Goal: Information Seeking & Learning: Check status

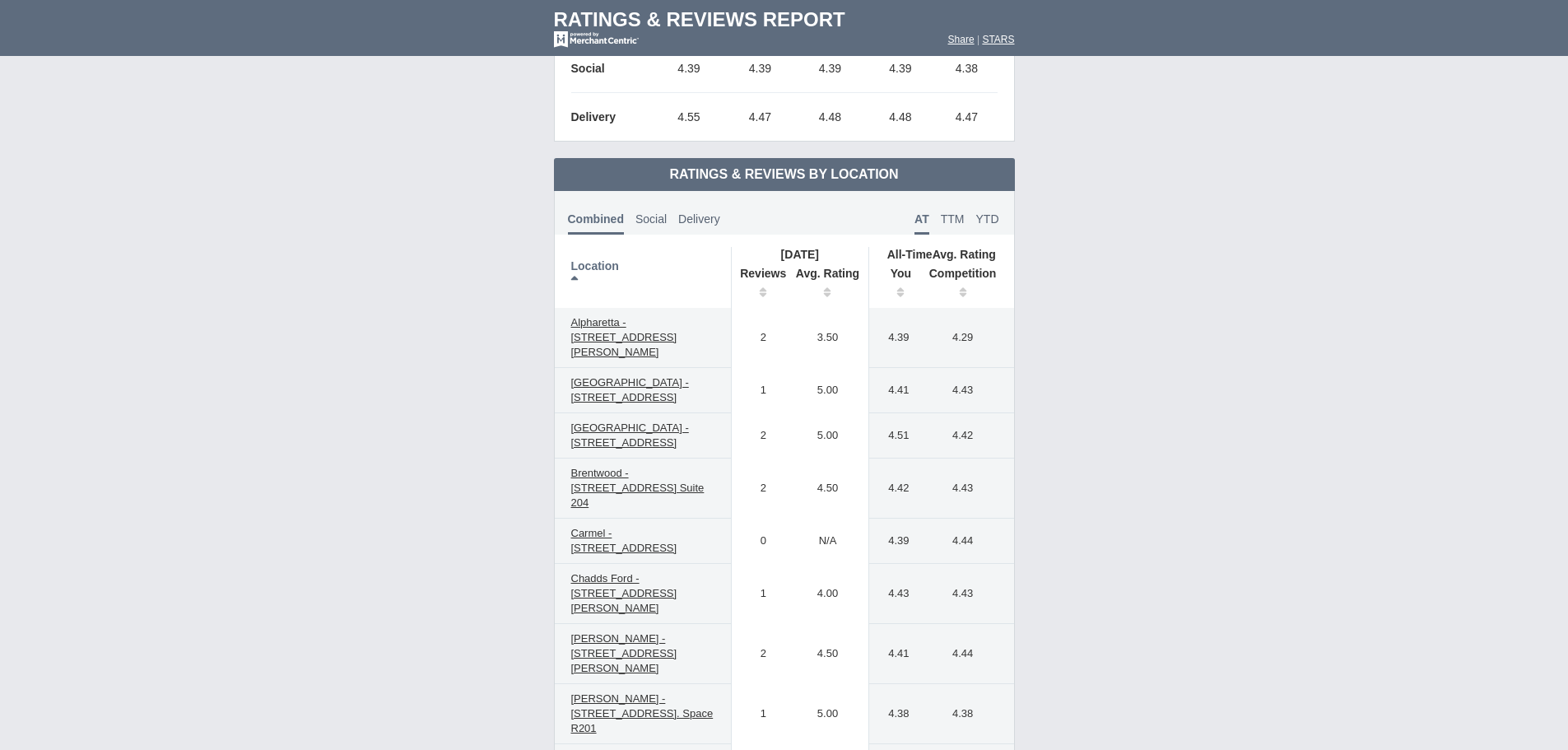
scroll to position [741, 0]
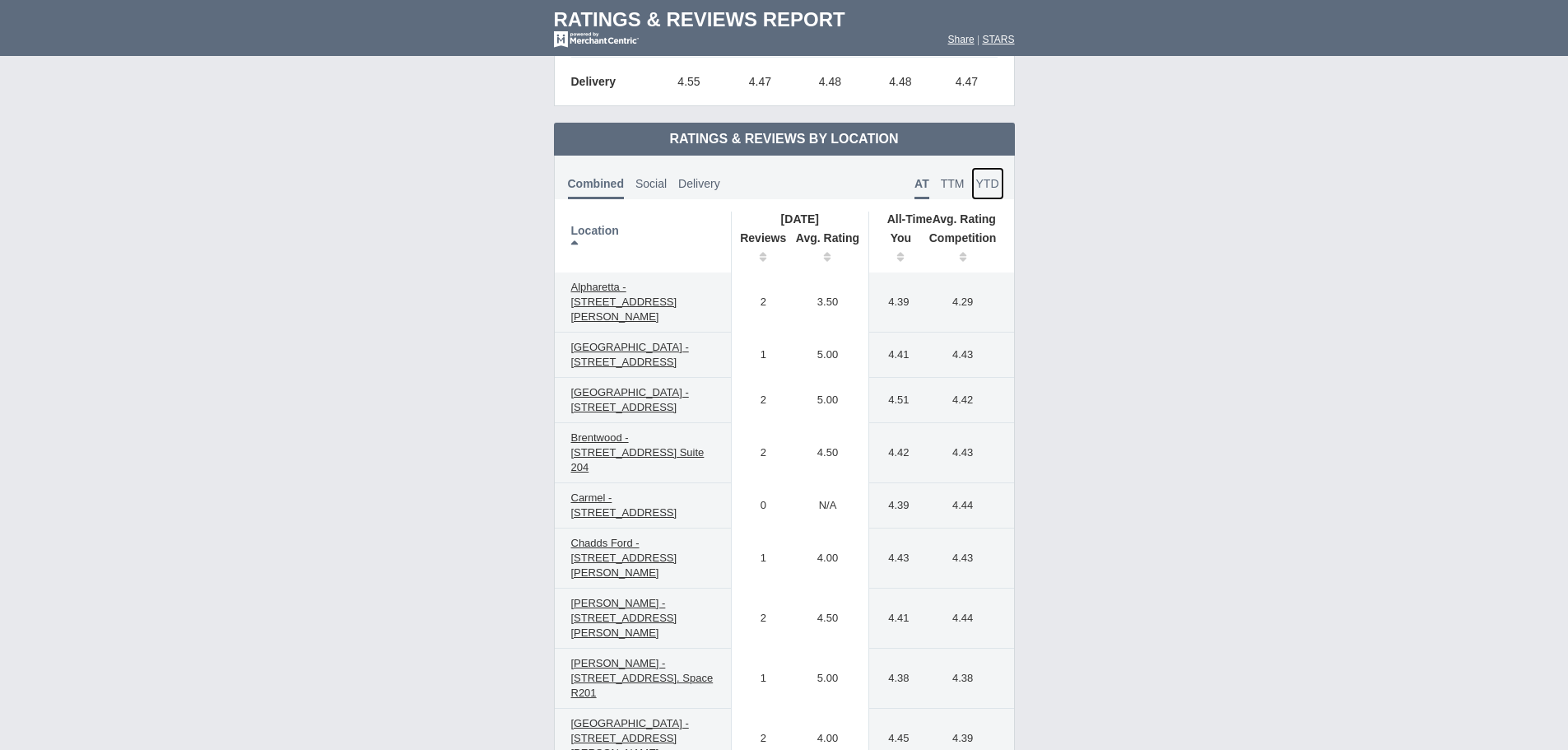
click at [993, 190] on link "YTD" at bounding box center [988, 184] width 33 height 33
click at [902, 255] on th "You" at bounding box center [895, 249] width 51 height 46
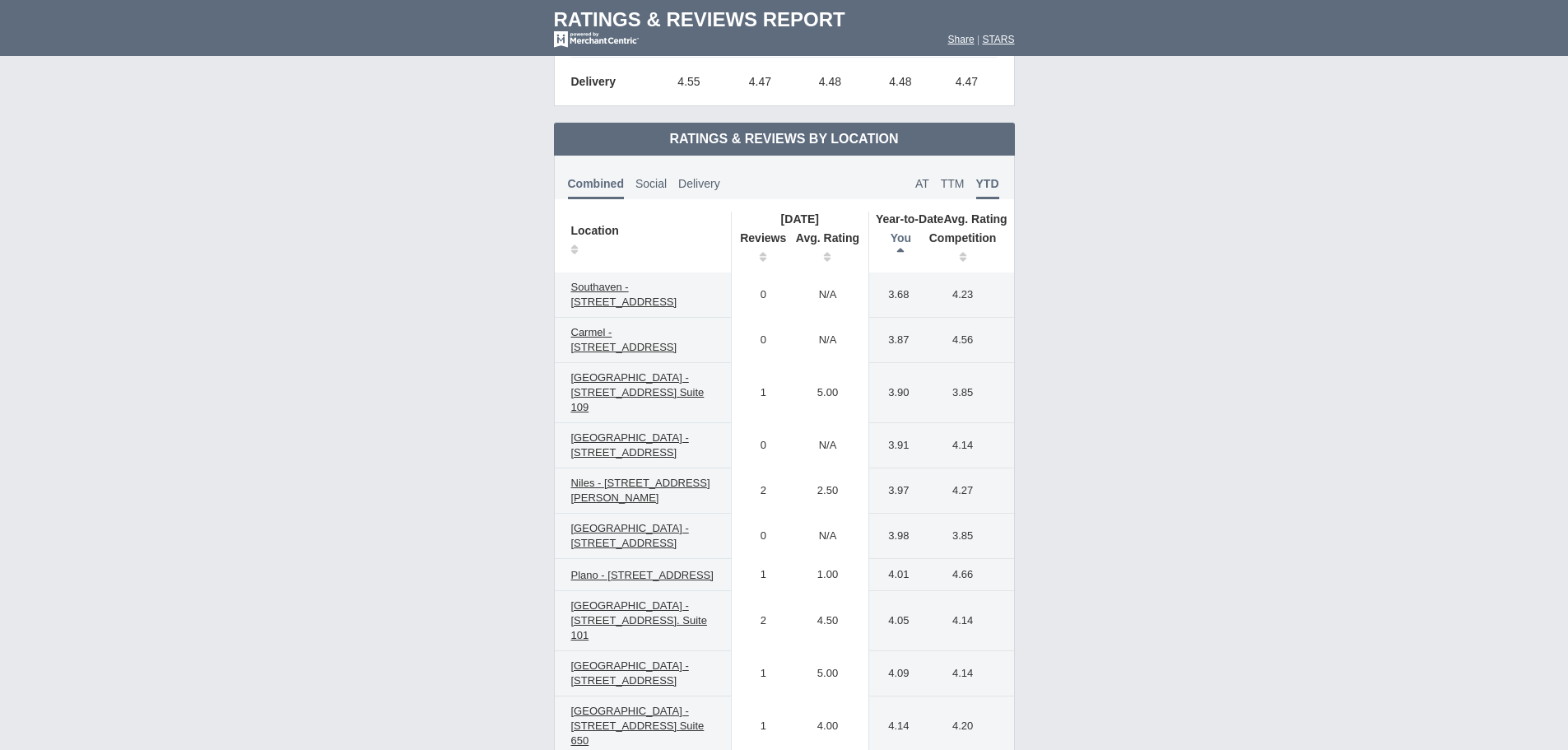
click at [902, 255] on th "You" at bounding box center [895, 249] width 51 height 46
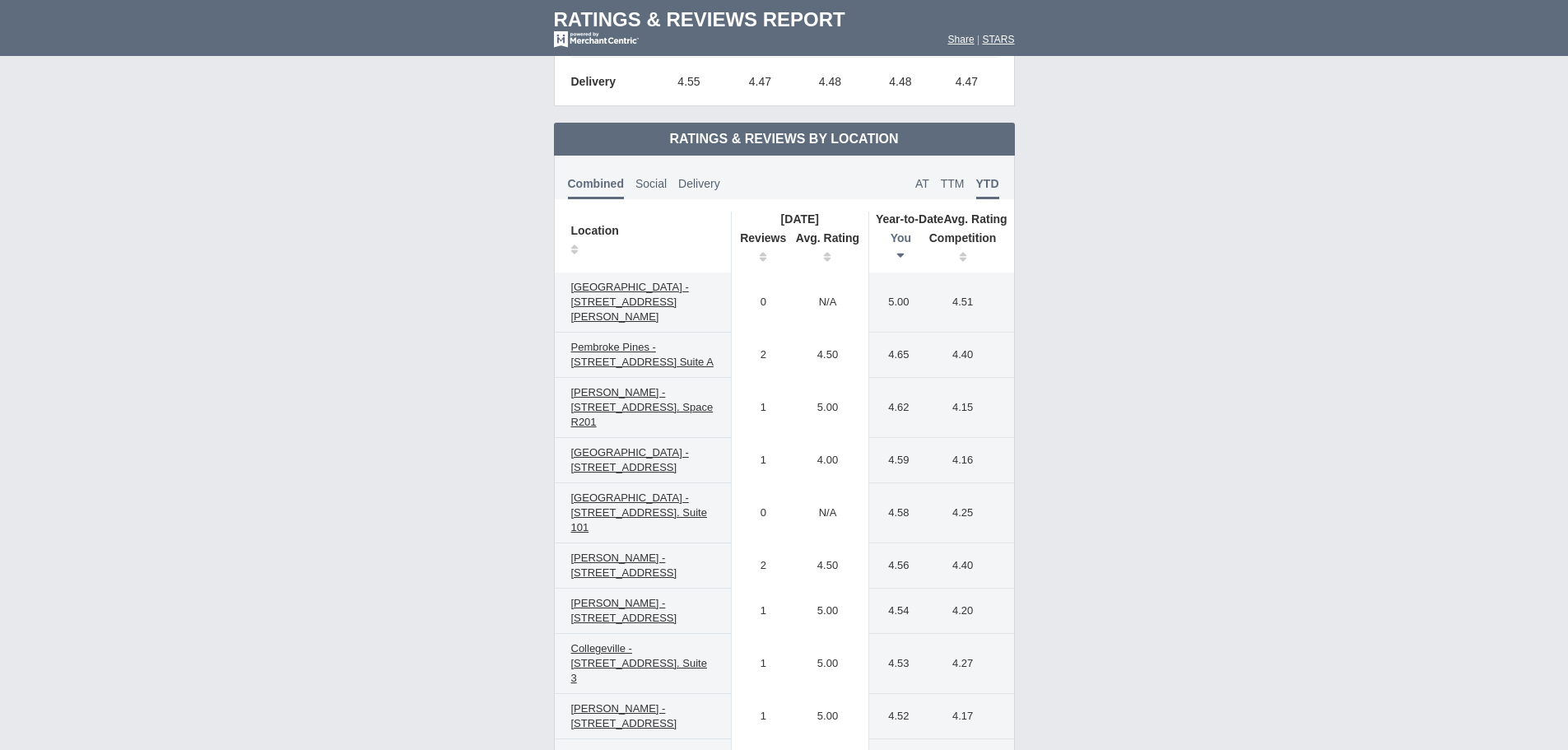
click at [951, 33] on td "Share | STARS" at bounding box center [928, 43] width 204 height 24
click at [953, 33] on font "Share" at bounding box center [961, 39] width 26 height 12
drag, startPoint x: 533, startPoint y: 194, endPoint x: 520, endPoint y: 183, distance: 17.0
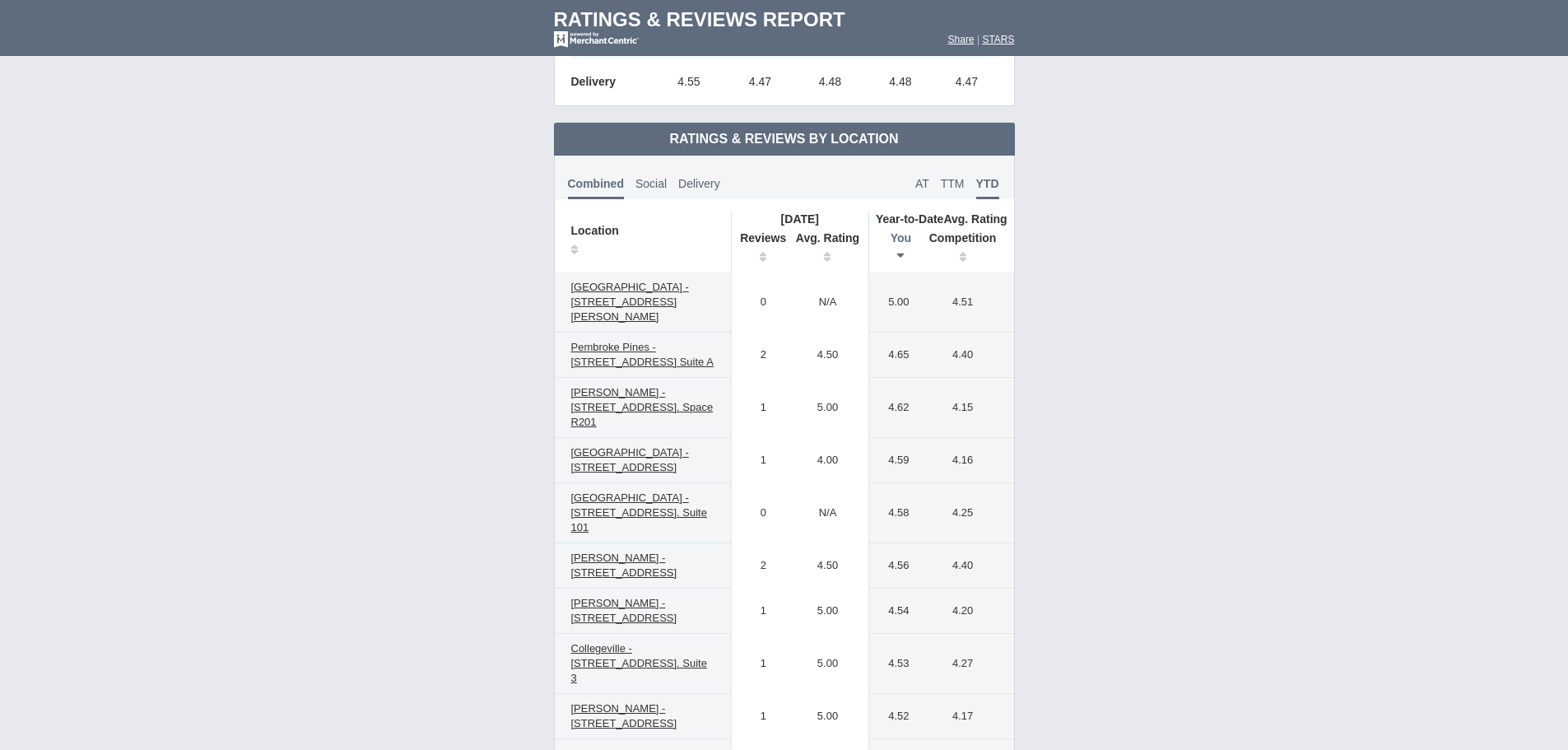
drag, startPoint x: 892, startPoint y: 235, endPoint x: 1227, endPoint y: 199, distance: 336.9
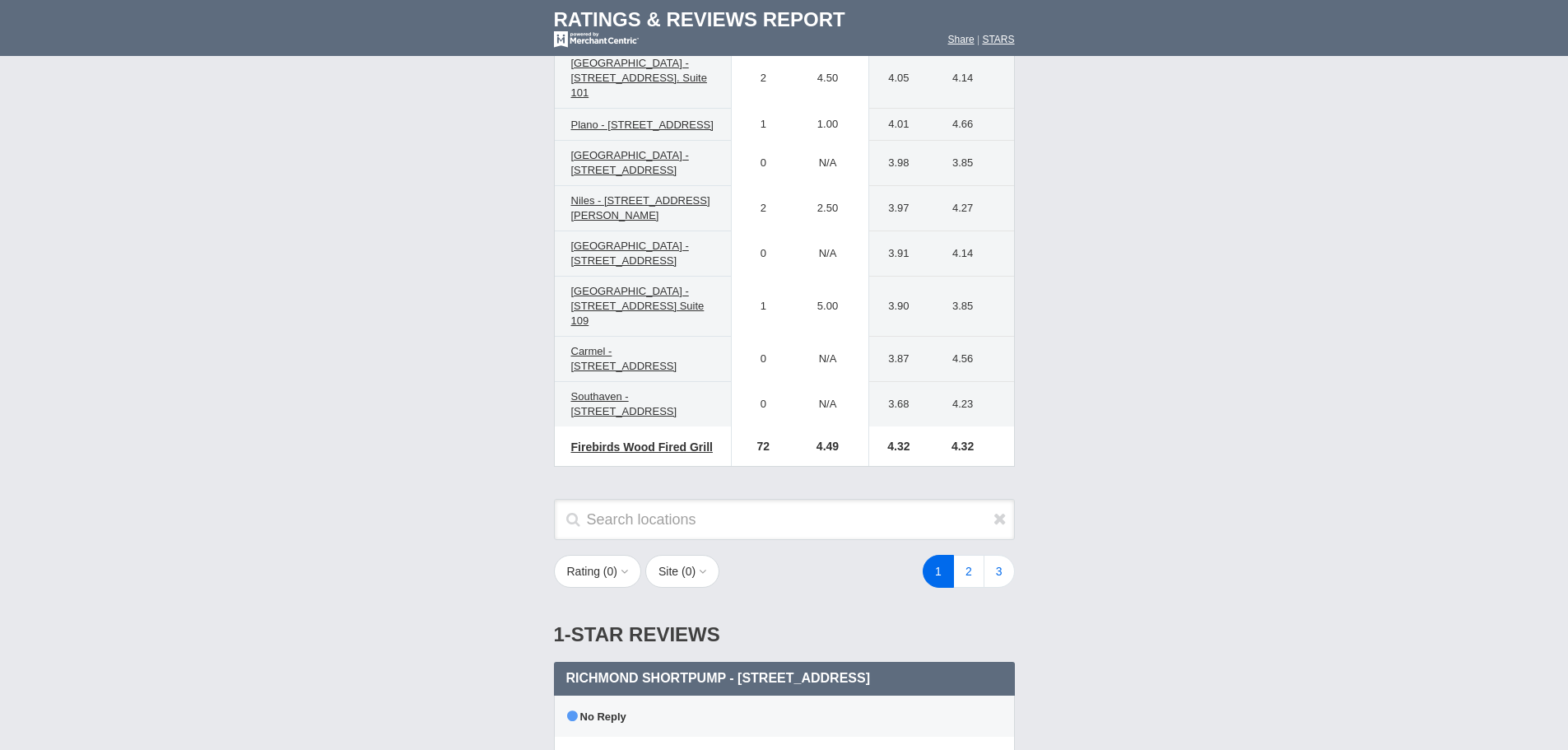
scroll to position [3724, 0]
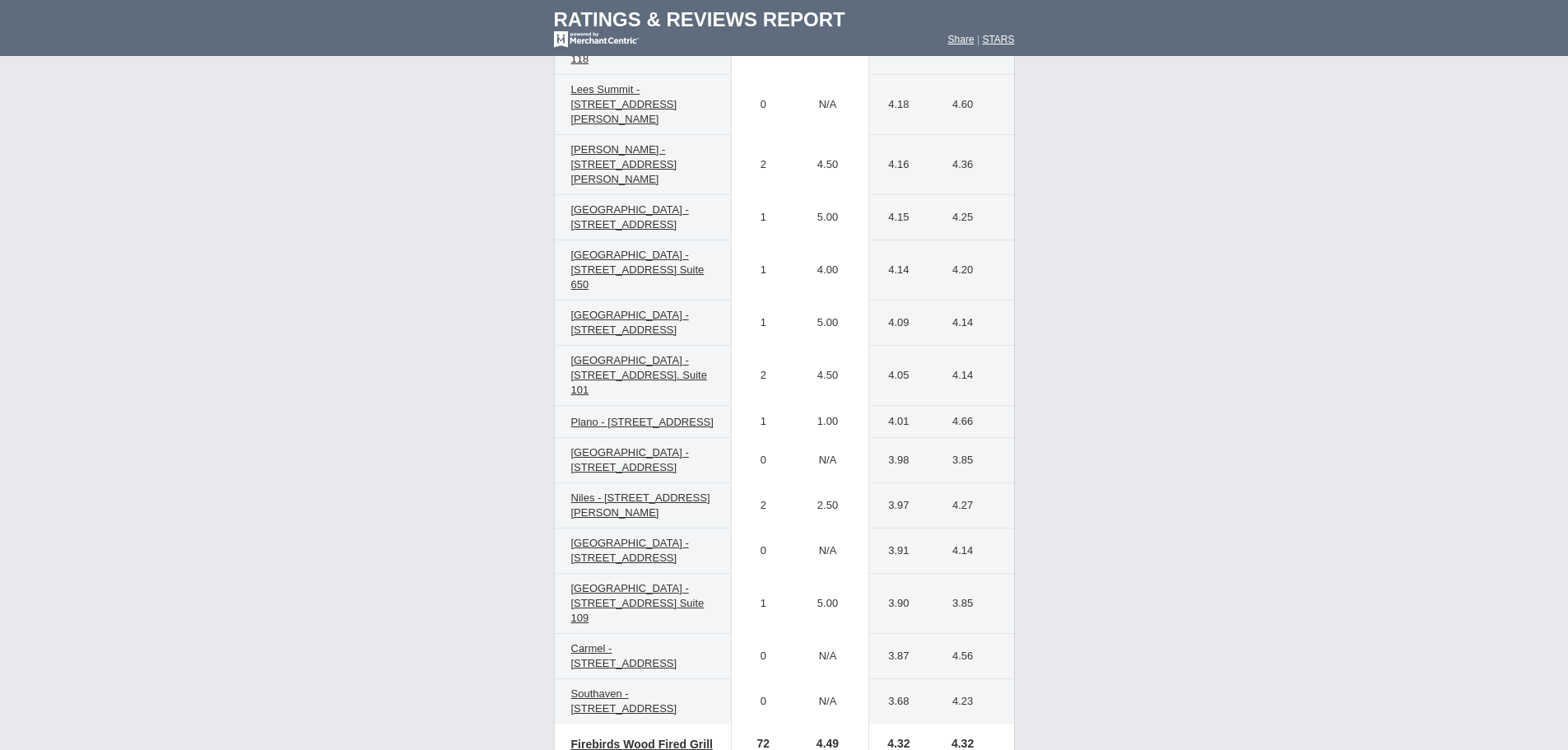
drag, startPoint x: 539, startPoint y: 276, endPoint x: 1008, endPoint y: 278, distance: 469.0
copy td "Ratings & Reviews by Location Combined Social Delivery AT TTM YTD Location [DAT…"
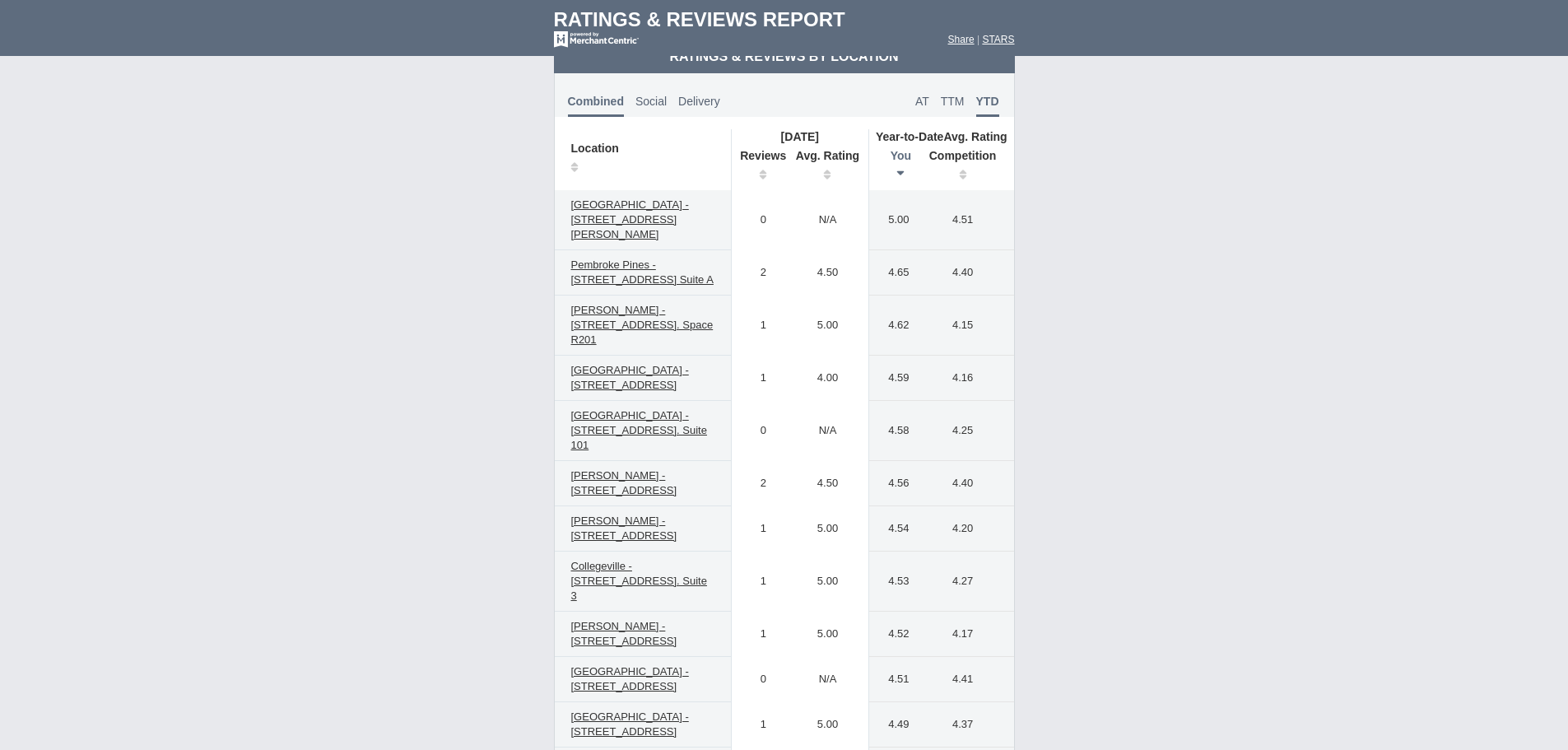
scroll to position [741, 0]
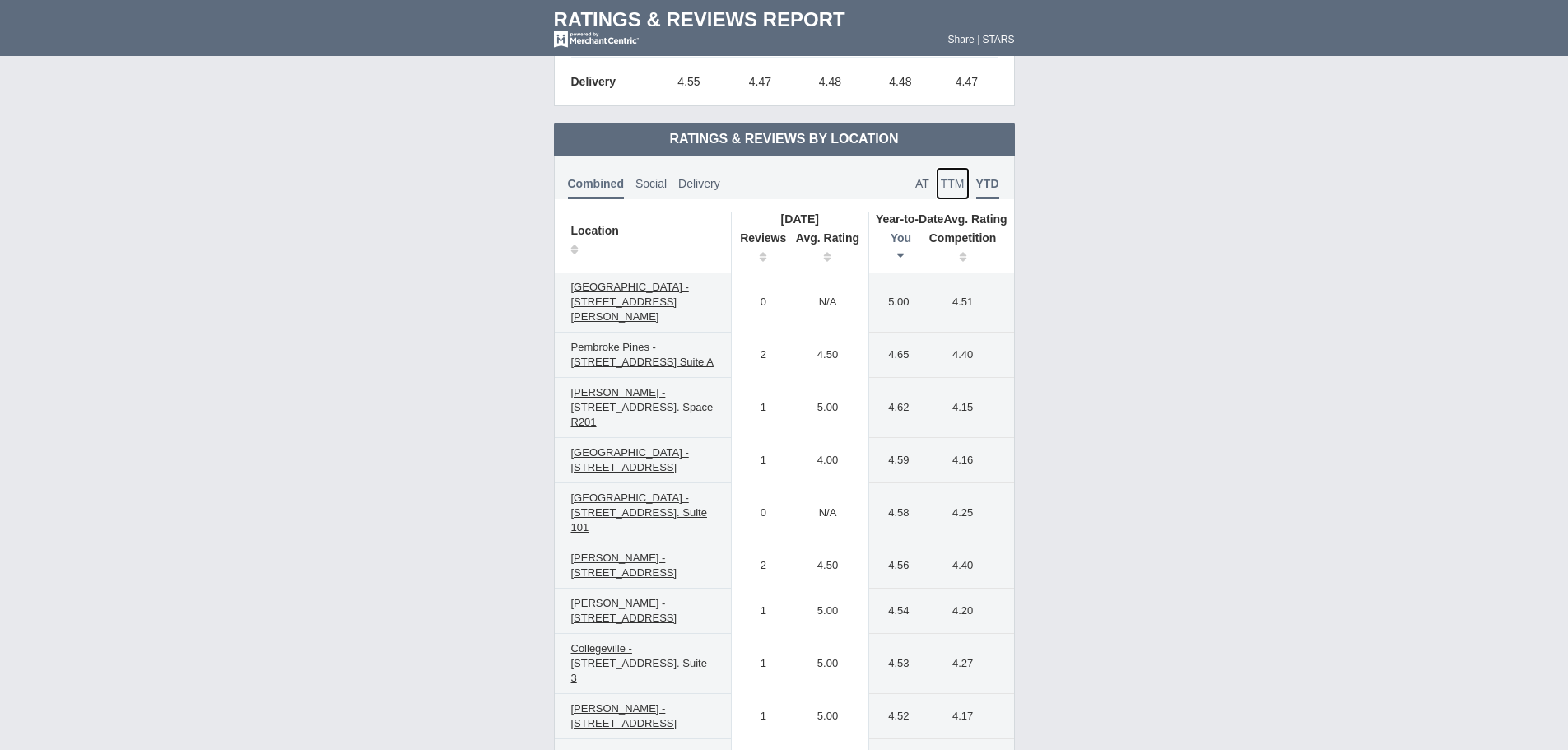
click at [963, 185] on span "TTM" at bounding box center [953, 183] width 24 height 13
click at [914, 184] on link "AT" at bounding box center [923, 184] width 24 height 33
click at [985, 187] on span "YTD" at bounding box center [988, 183] width 24 height 13
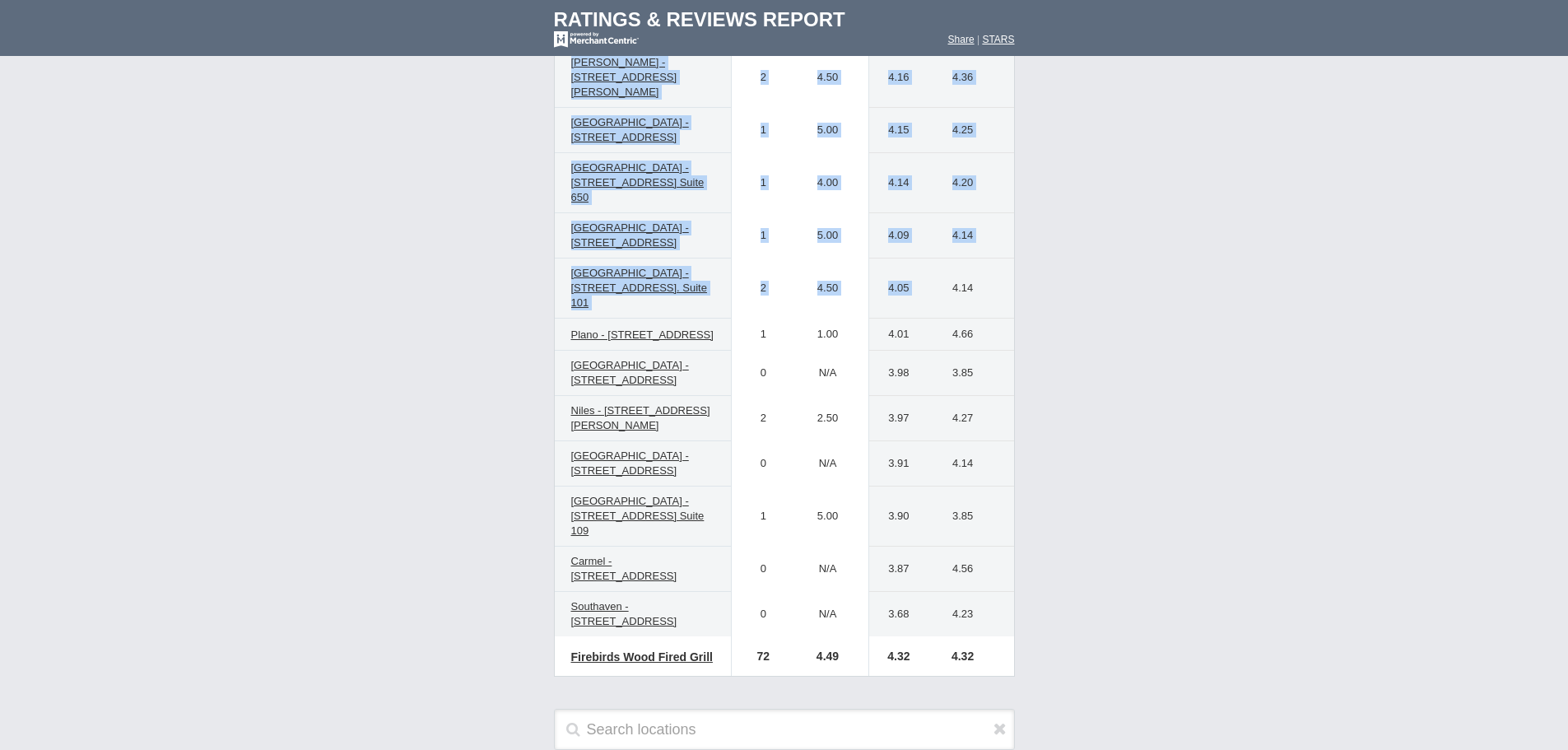
scroll to position [3632, 0]
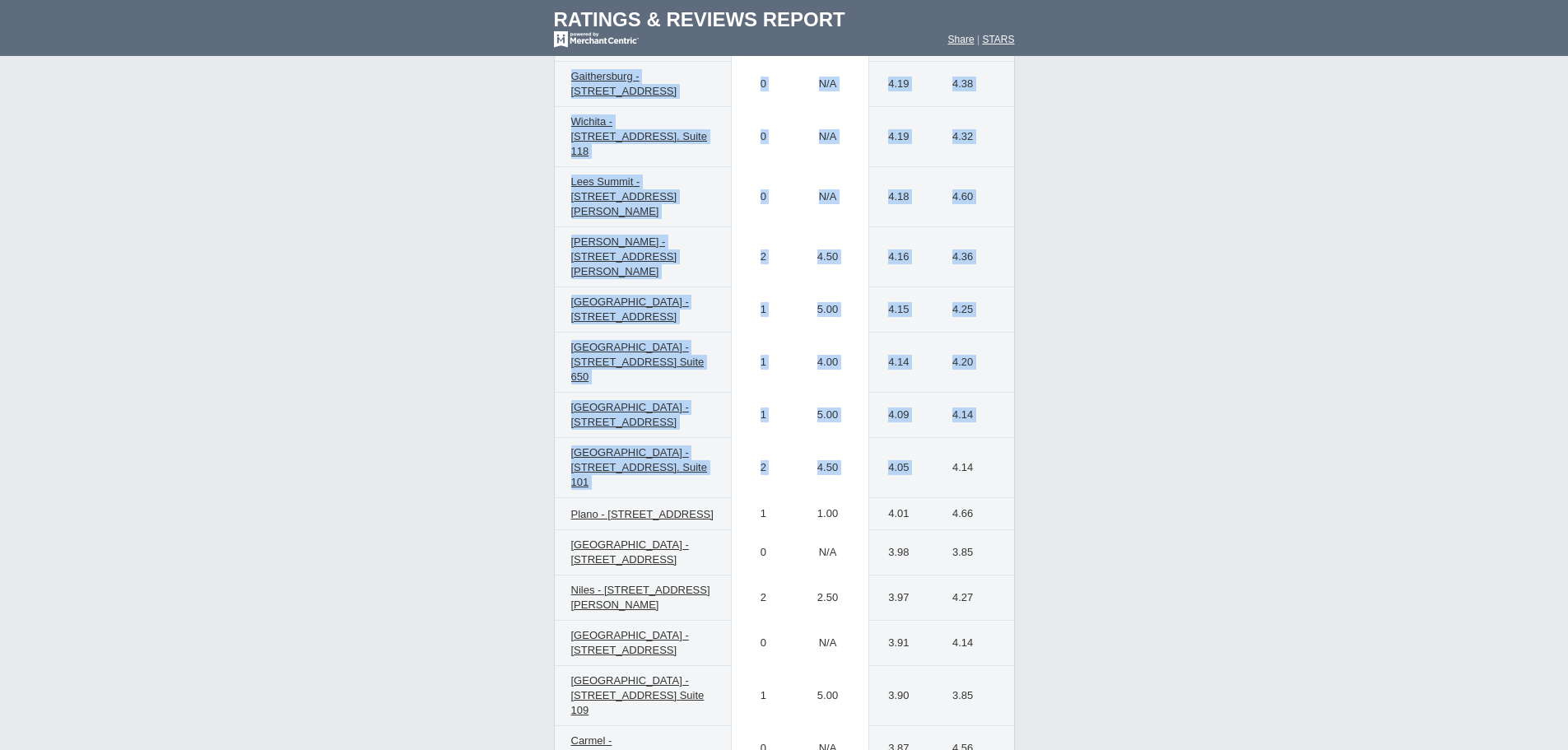
drag, startPoint x: 539, startPoint y: 127, endPoint x: 1007, endPoint y: 366, distance: 525.5
copy td "Ratings & Reviews by Location Combined Social Delivery AT TTM YTD Location [DAT…"
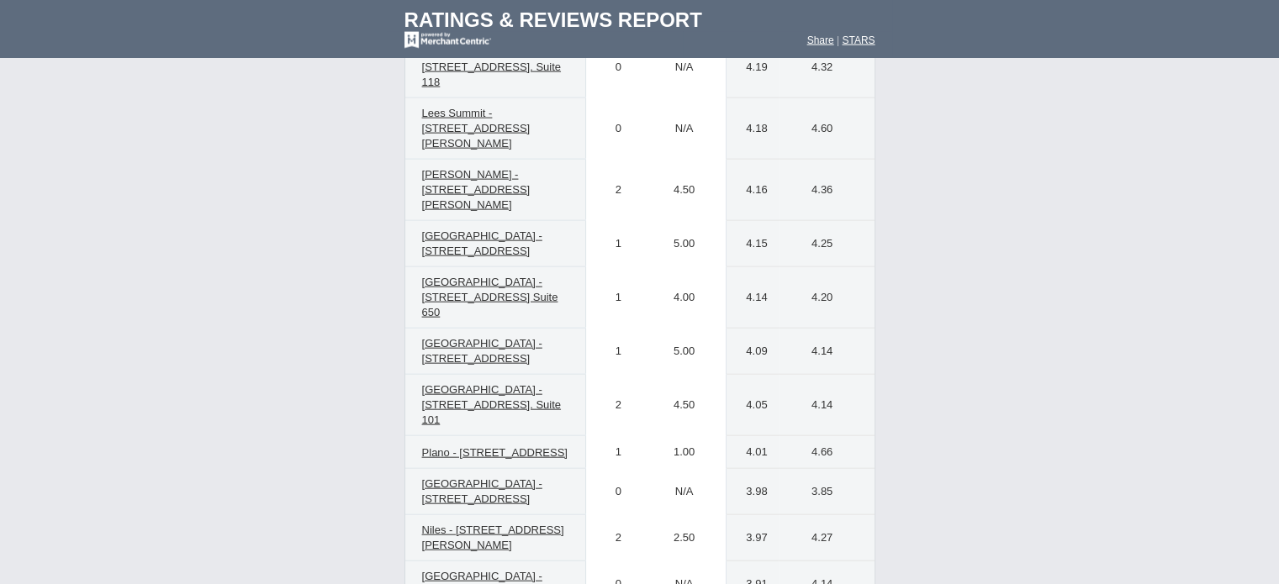
scroll to position [3779, 0]
drag, startPoint x: 383, startPoint y: 163, endPoint x: 847, endPoint y: 265, distance: 475.0
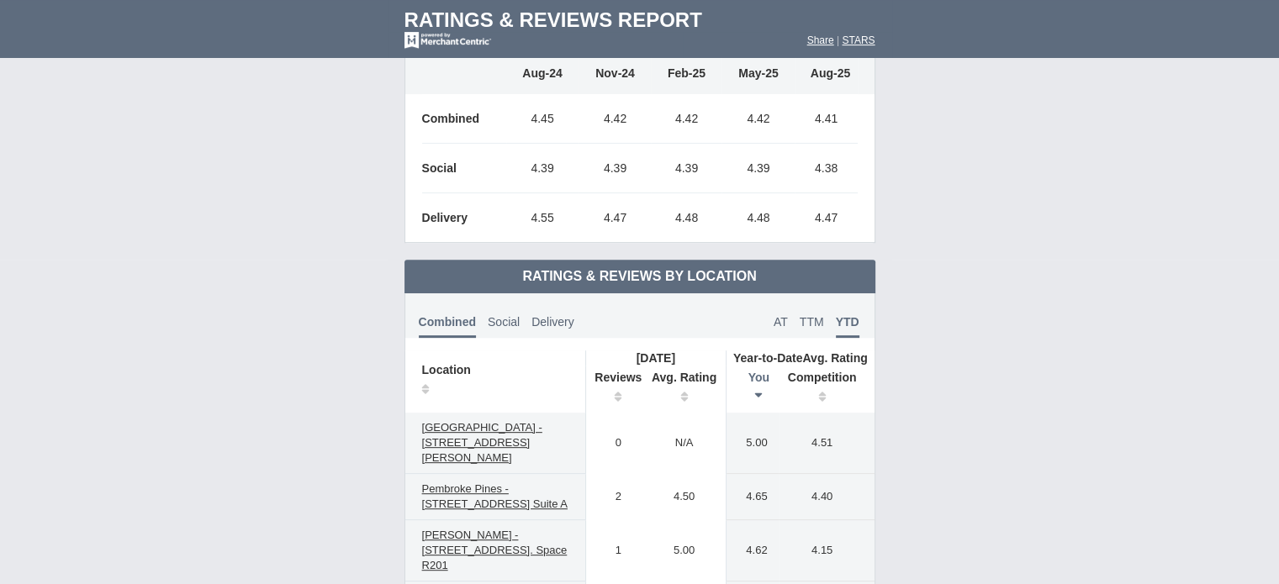
scroll to position [753, 0]
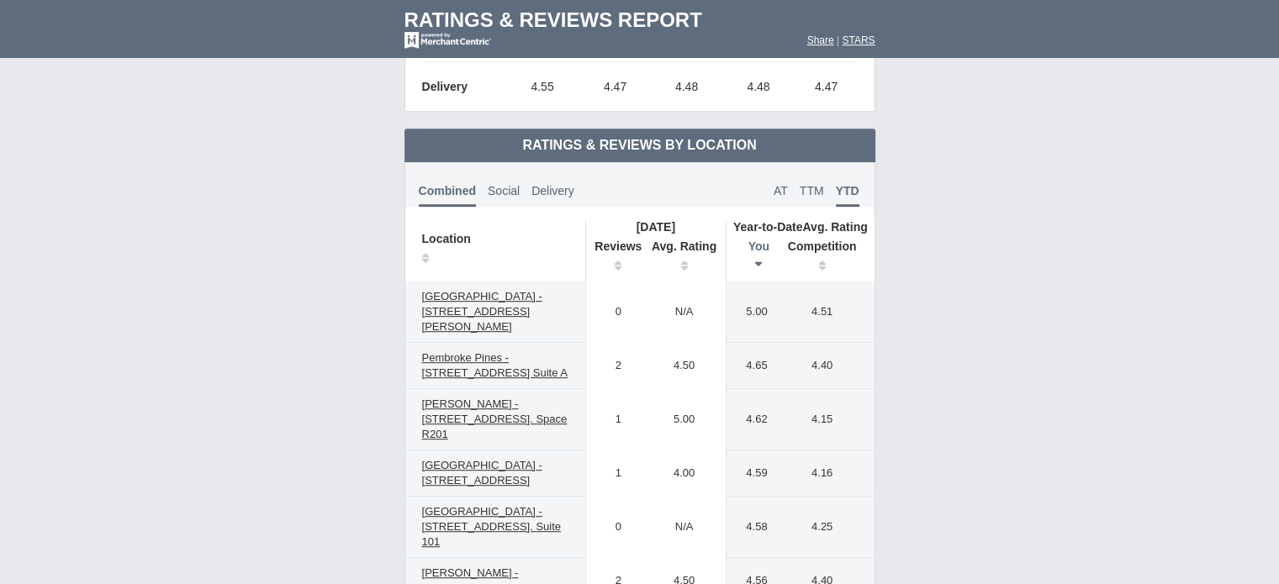
copy td "Ratings & Reviews by Location Combined Social Delivery AT TTM YTD Location [DAT…"
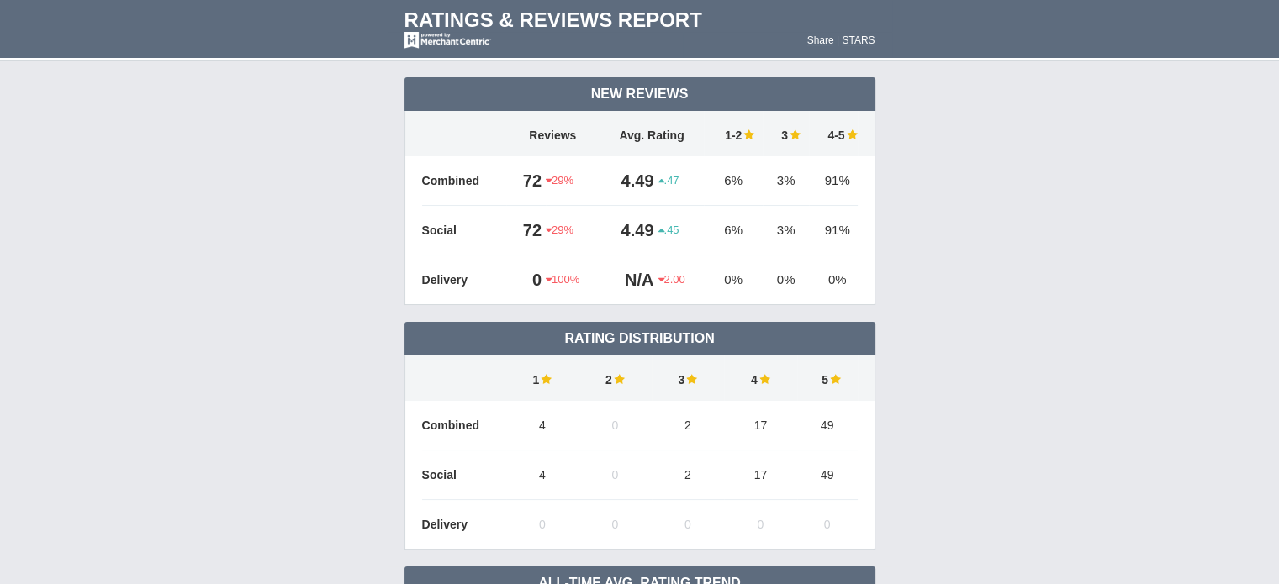
scroll to position [0, 0]
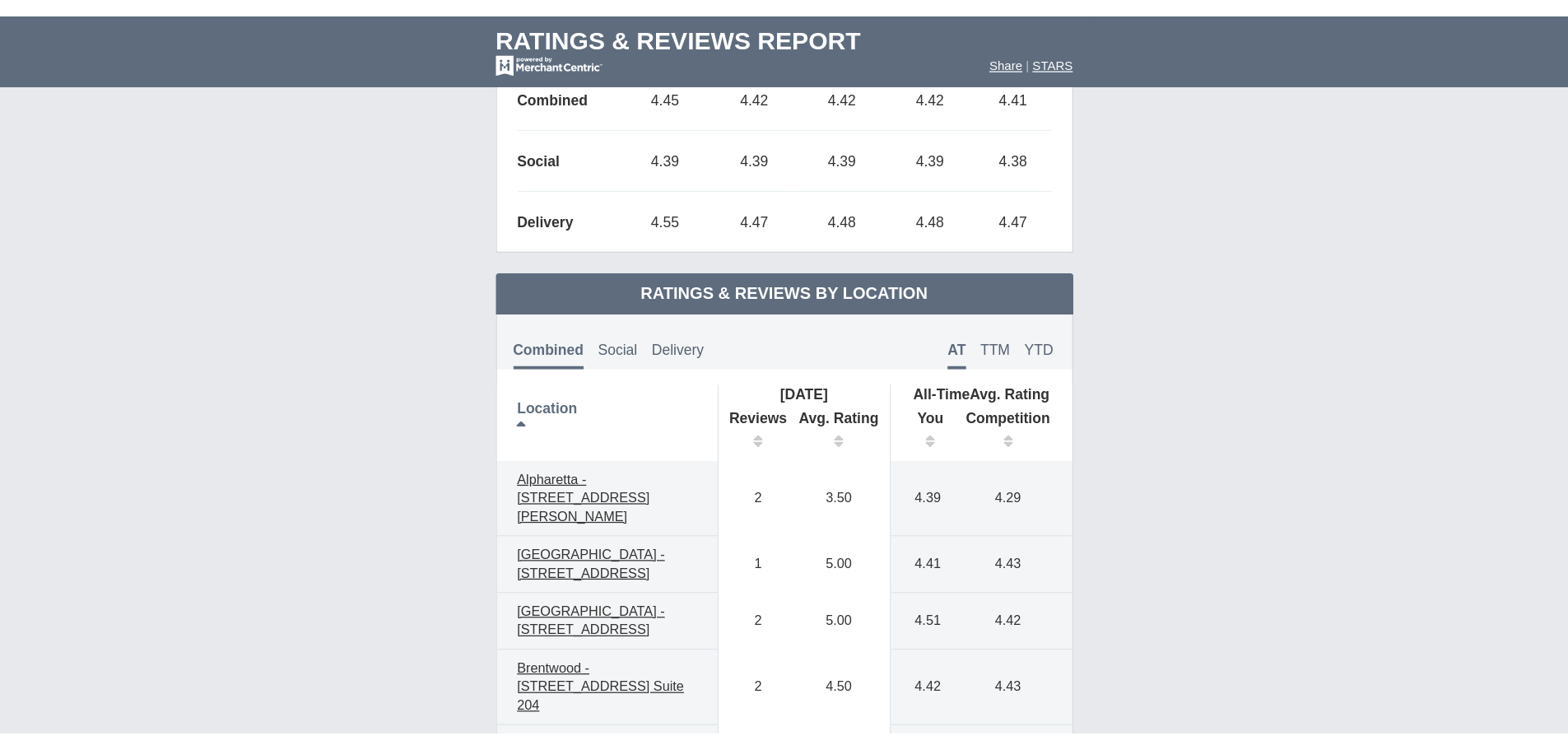
scroll to position [741, 0]
